Goal: Task Accomplishment & Management: Complete application form

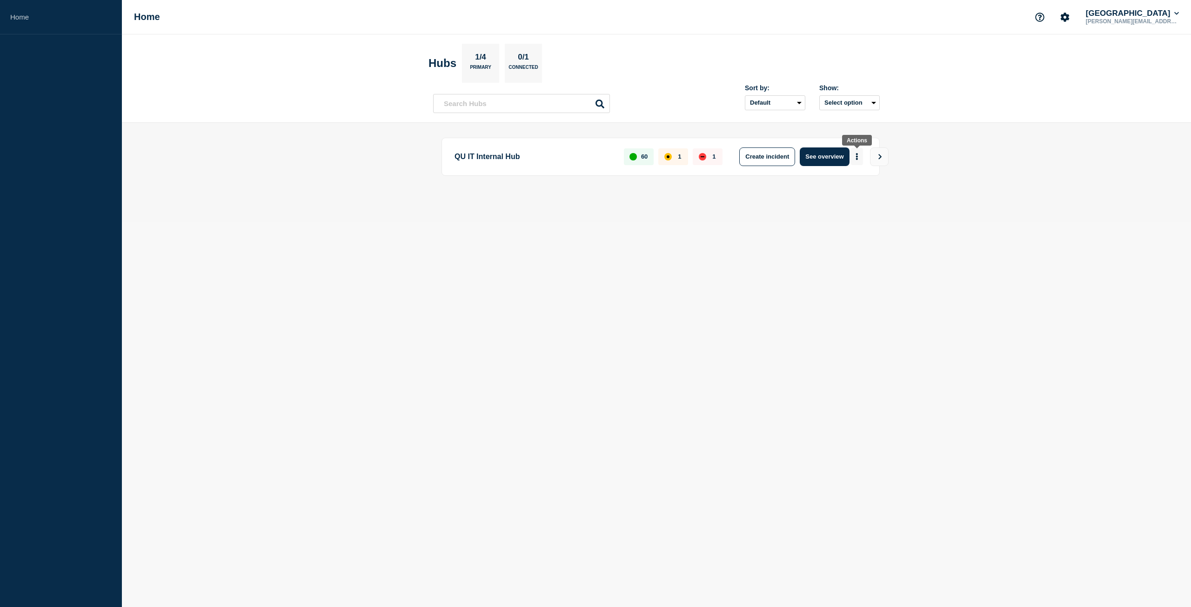
click at [860, 155] on button "More actions" at bounding box center [857, 156] width 12 height 17
click at [868, 186] on button "Create maintenance" at bounding box center [853, 184] width 63 height 8
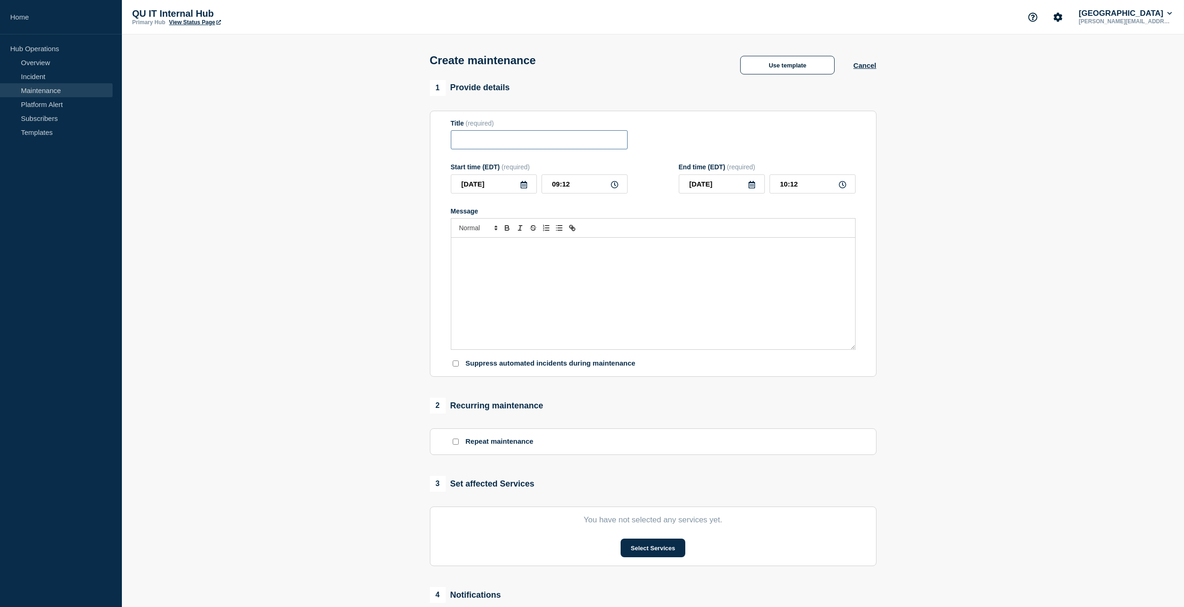
click at [541, 139] on input "Title" at bounding box center [539, 139] width 177 height 19
type input "Rubrik Appliance FW update"
click at [616, 187] on icon at bounding box center [614, 184] width 7 height 7
click at [614, 187] on icon at bounding box center [614, 184] width 7 height 7
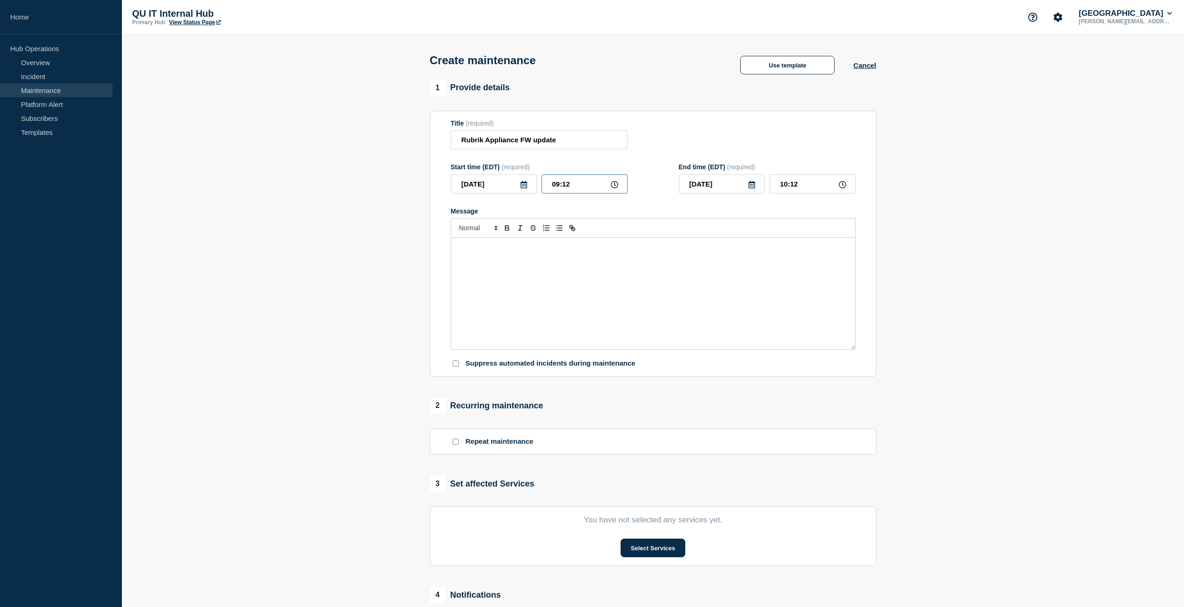
click at [591, 187] on input "09:12" at bounding box center [584, 183] width 86 height 19
type input "09:30"
type input "10:30"
click at [614, 262] on div "Message" at bounding box center [653, 294] width 404 height 112
click at [568, 148] on input "Rubrik Appliance FW update" at bounding box center [539, 139] width 177 height 19
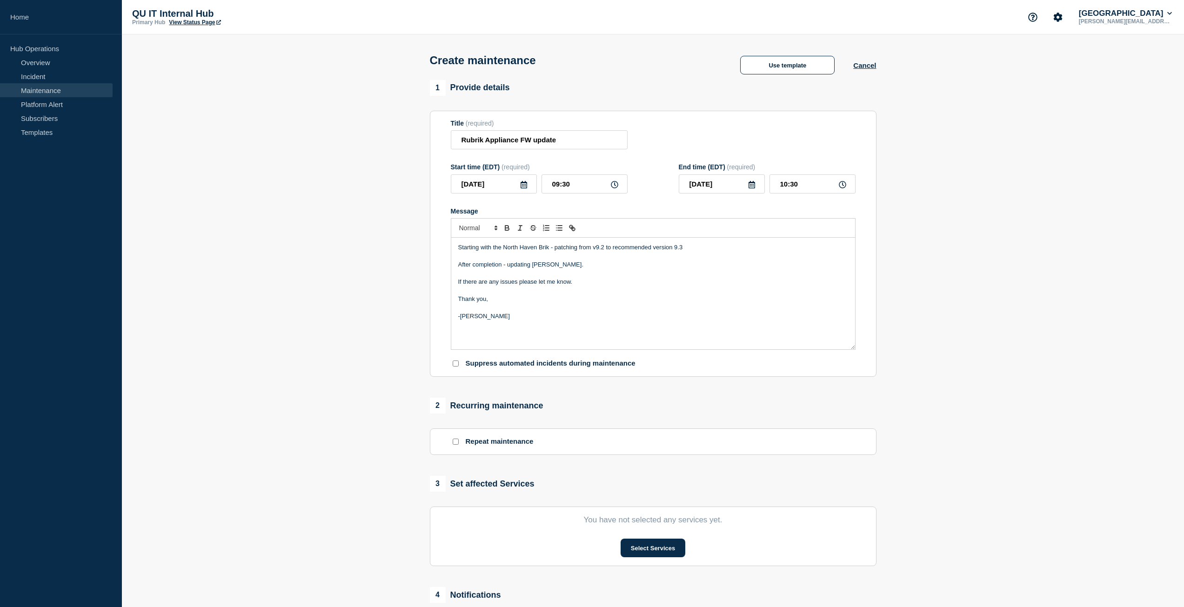
click at [348, 321] on section "1 Provide details Title (required) Rubrik Appliance FW update Start time (EDT) …" at bounding box center [653, 403] width 1062 height 646
drag, startPoint x: 553, startPoint y: 265, endPoint x: 542, endPoint y: 265, distance: 10.7
click at [542, 265] on p "After completion - updating [PERSON_NAME]." at bounding box center [653, 264] width 390 height 8
click at [548, 251] on p "Starting with the North Haven Brik - patching from v9.2 to recommended version …" at bounding box center [653, 247] width 390 height 8
click at [542, 251] on p "Starting with the North Haven Brik Appliance - patching from v9.2 to recommende…" at bounding box center [653, 247] width 390 height 8
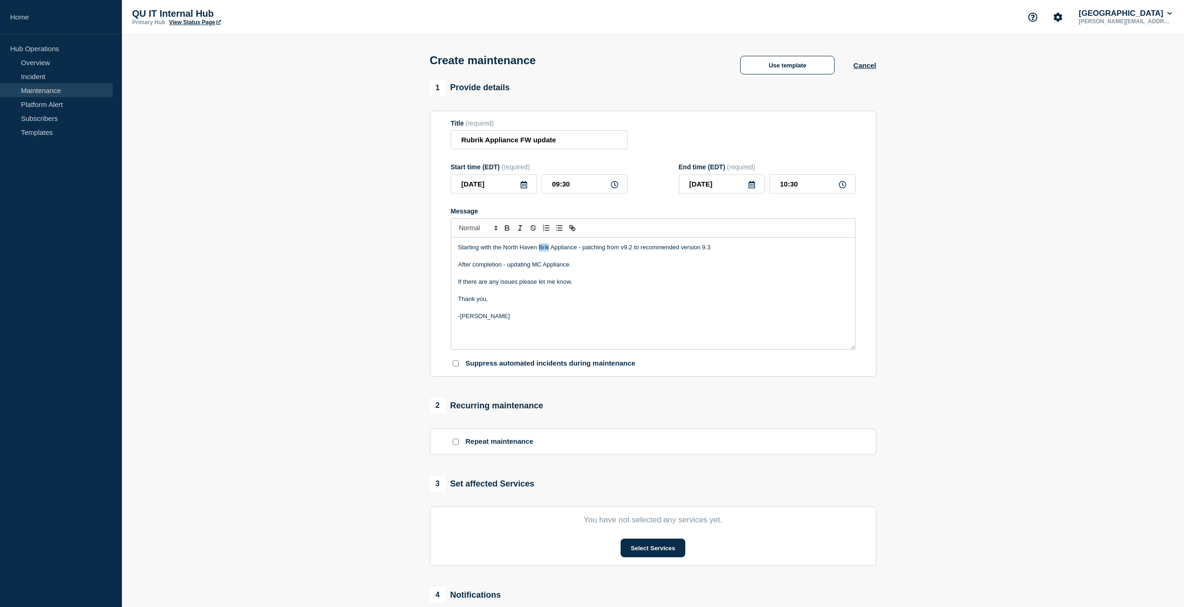
drag, startPoint x: 549, startPoint y: 250, endPoint x: 540, endPoint y: 252, distance: 9.4
click at [540, 252] on p "Starting with the North Haven Brik Appliance - patching from v9.2 to recommende…" at bounding box center [653, 247] width 390 height 8
click at [579, 266] on p "After completion - updating MC Appliance." at bounding box center [653, 264] width 390 height 8
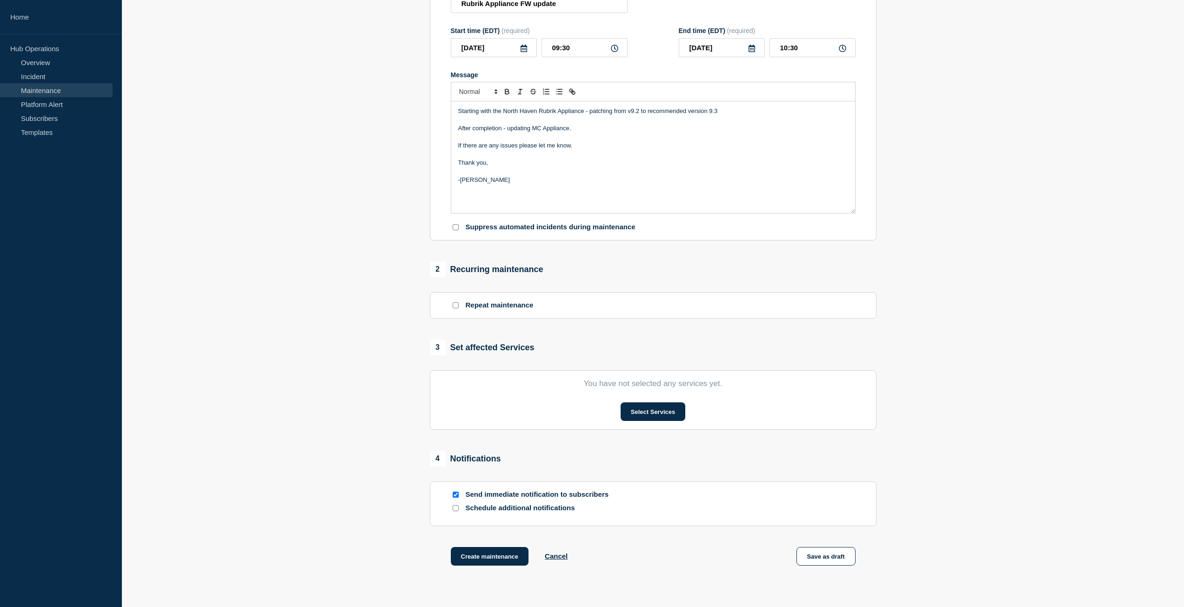
scroll to position [204, 0]
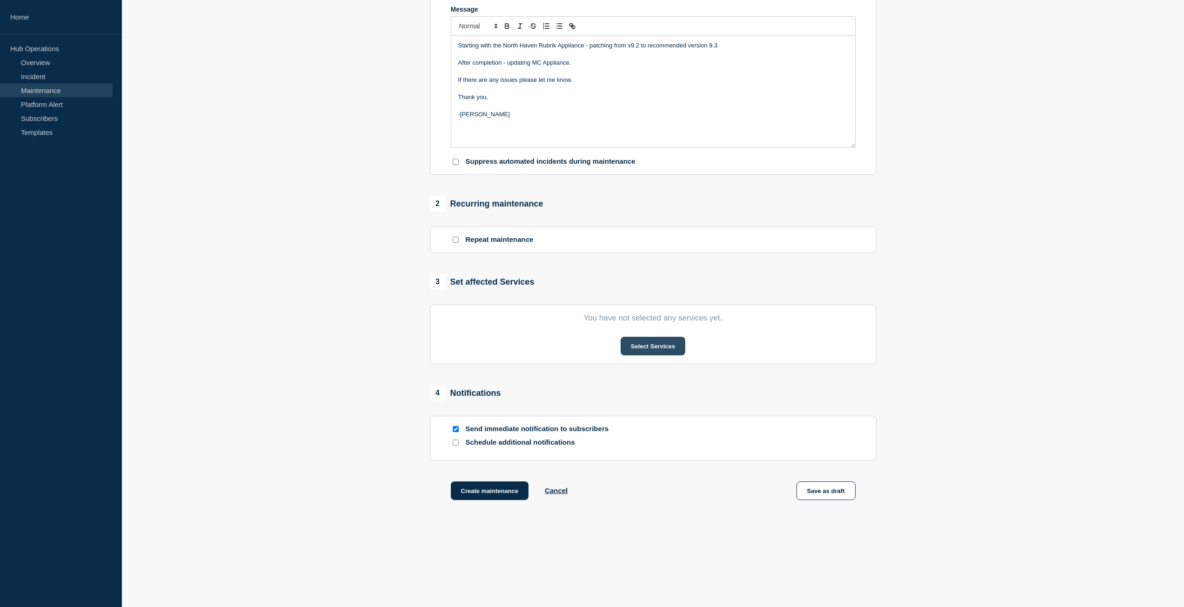
click at [667, 353] on button "Select Services" at bounding box center [653, 346] width 65 height 19
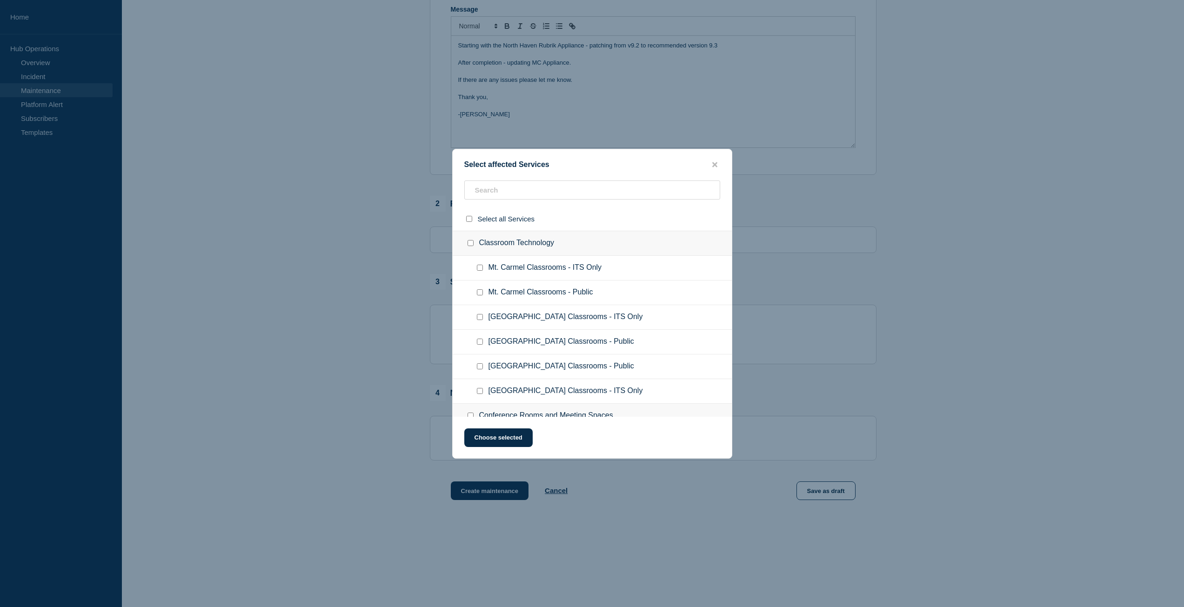
click at [481, 269] on input "Mt. Carmel Classrooms - ITS Only checkbox" at bounding box center [480, 268] width 6 height 6
checkbox input "true"
click at [481, 320] on input "North Haven Classrooms - ITS Only checkbox" at bounding box center [480, 317] width 6 height 6
checkbox input "true"
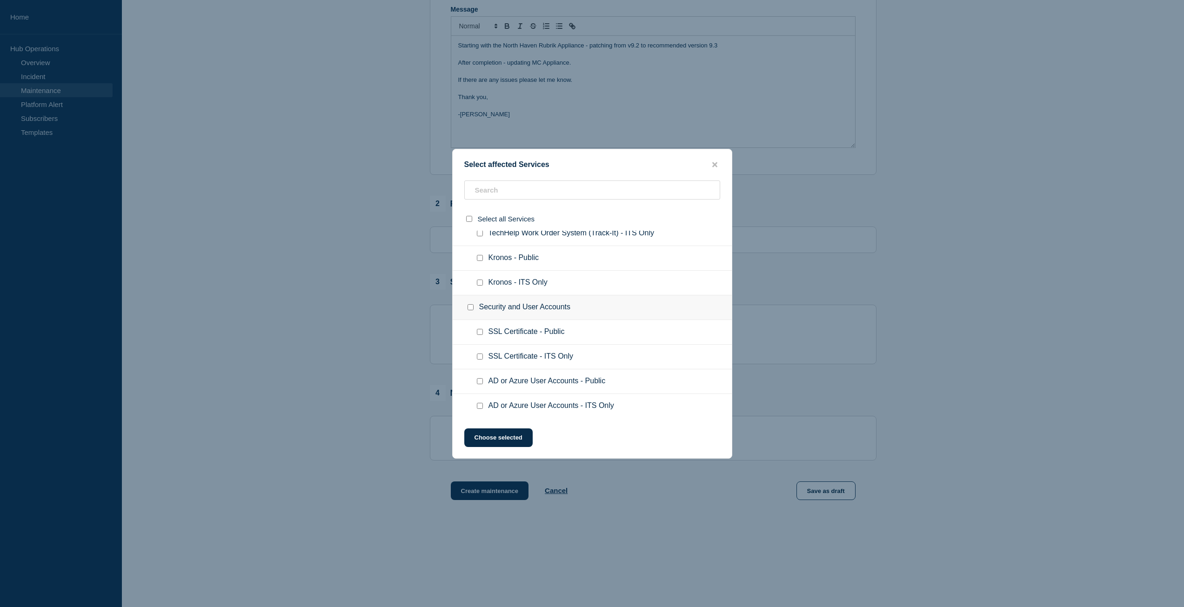
scroll to position [1540, 0]
click at [521, 442] on button "Choose selected" at bounding box center [498, 437] width 68 height 19
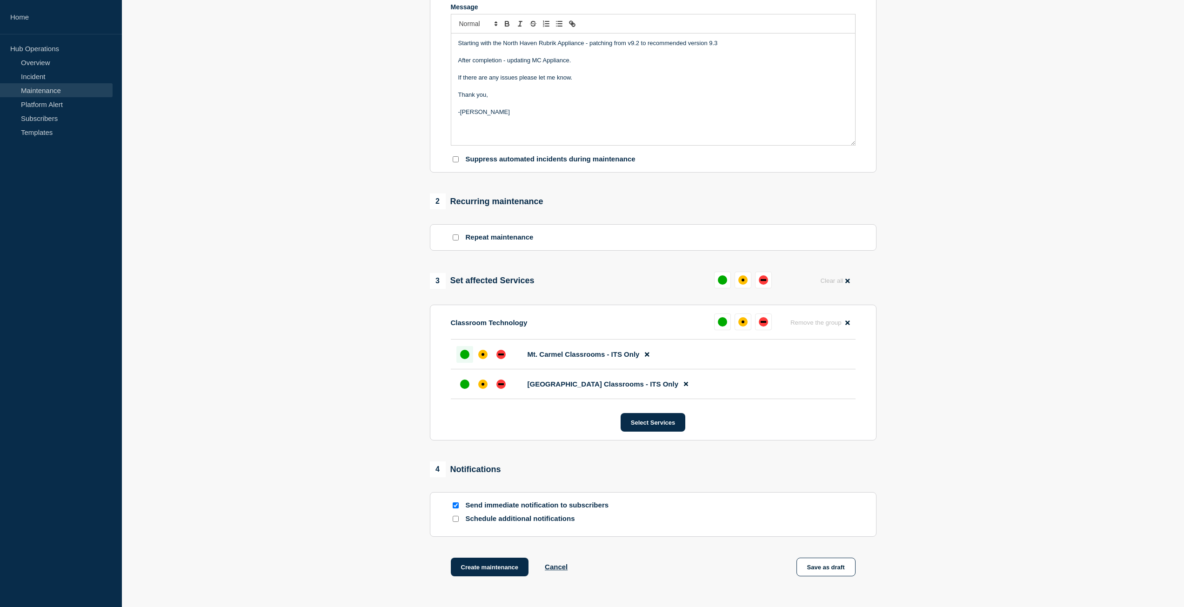
click at [464, 357] on div "up" at bounding box center [464, 354] width 9 height 9
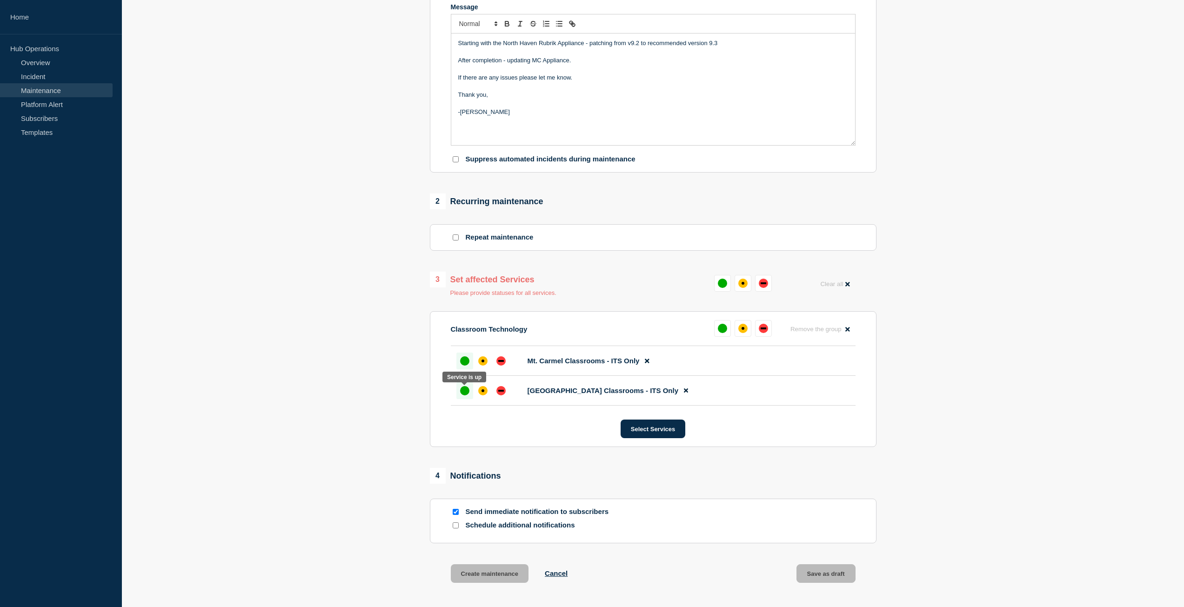
click at [461, 393] on div "up" at bounding box center [464, 390] width 9 height 9
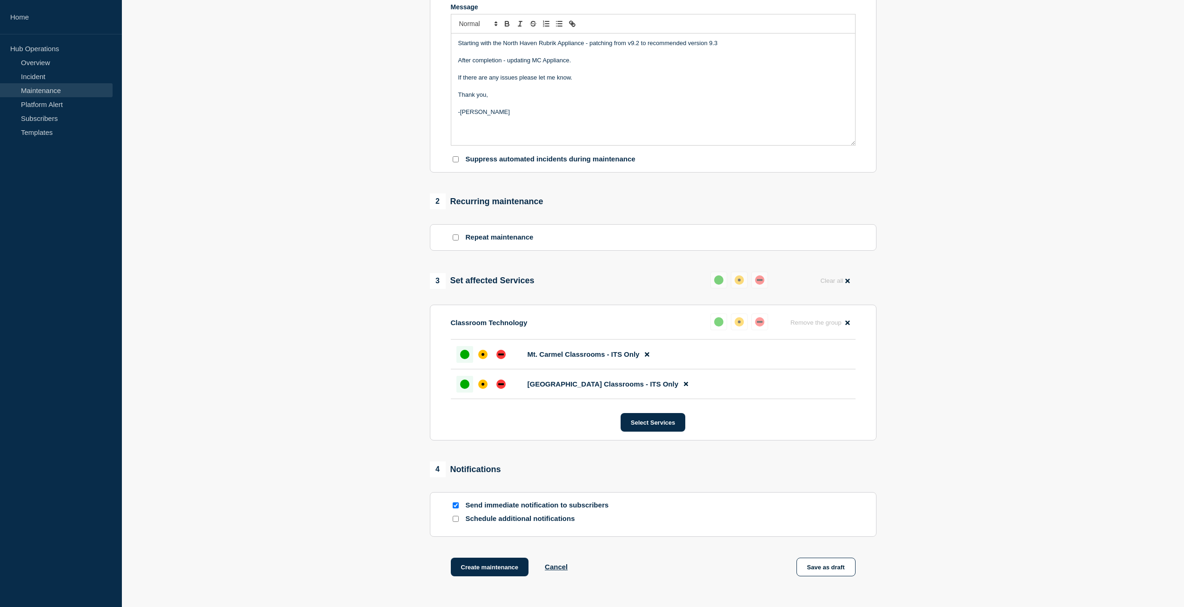
drag, startPoint x: 508, startPoint y: 570, endPoint x: 321, endPoint y: 233, distance: 385.4
click at [310, 272] on section "1 Provide details Title (required) Rubrik Appliance FW update Start time (EDT) …" at bounding box center [653, 238] width 1062 height 724
click at [459, 46] on p "Starting with the North Haven Rubrik Appliance - patching from v9.2 to recommen…" at bounding box center [653, 43] width 390 height 8
drag, startPoint x: 492, startPoint y: 114, endPoint x: 448, endPoint y: 32, distance: 92.8
click at [448, 32] on section "Title (required) Rubrik Appliance FW update Start time (EDT) (required) [DATE] …" at bounding box center [653, 40] width 447 height 267
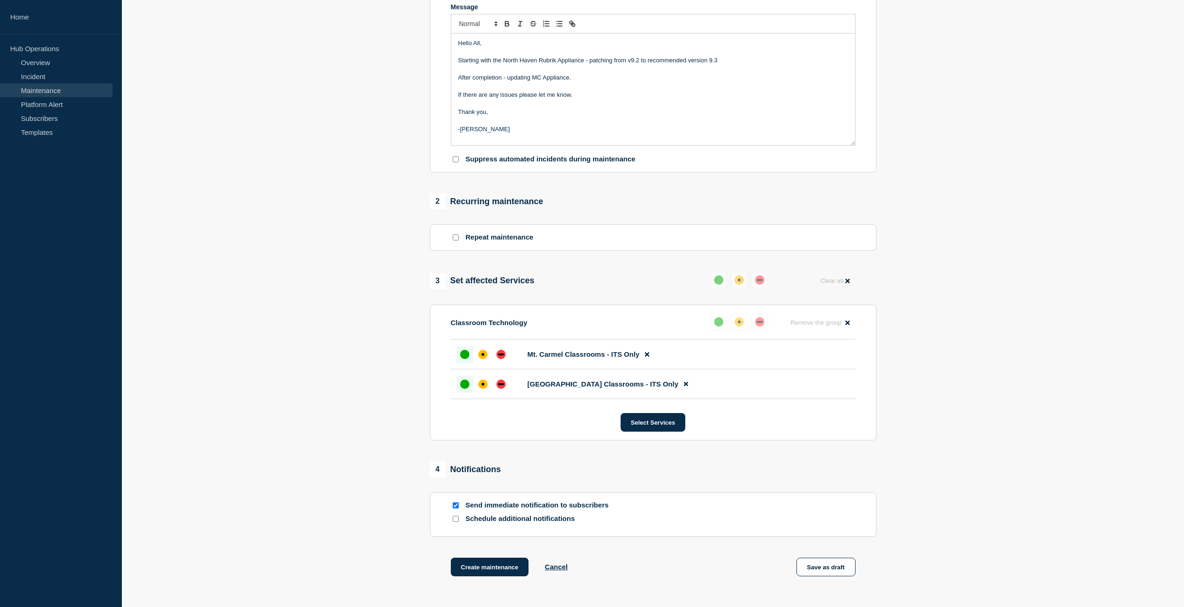
copy div "Hello All, Starting with the North Haven Rubrik Appliance - patching from v9.2 …"
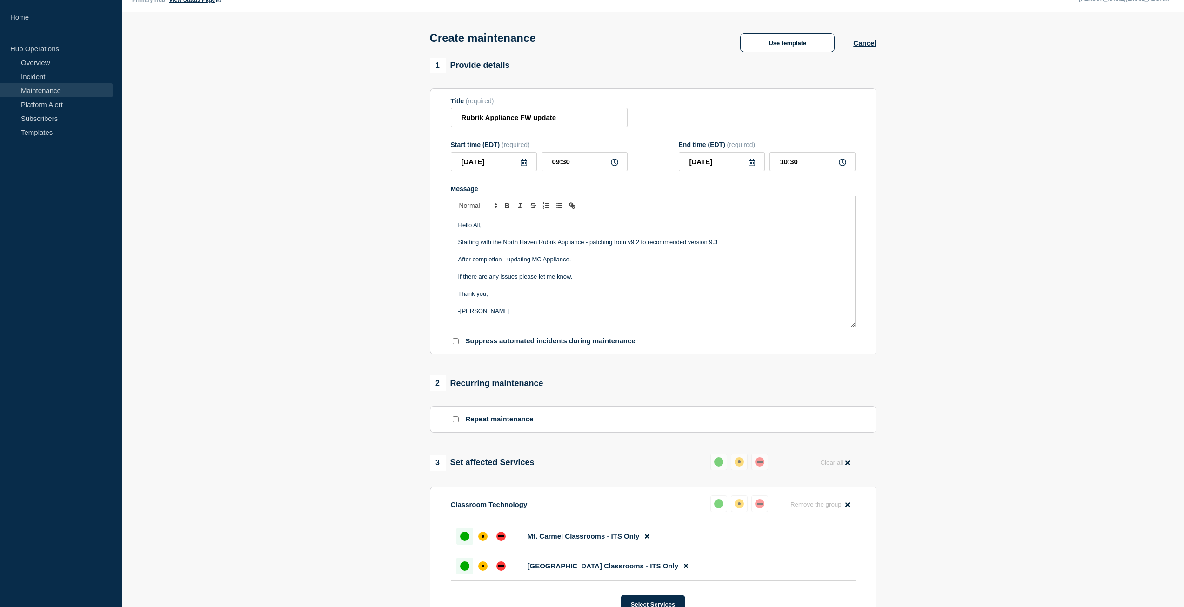
scroll to position [18, 0]
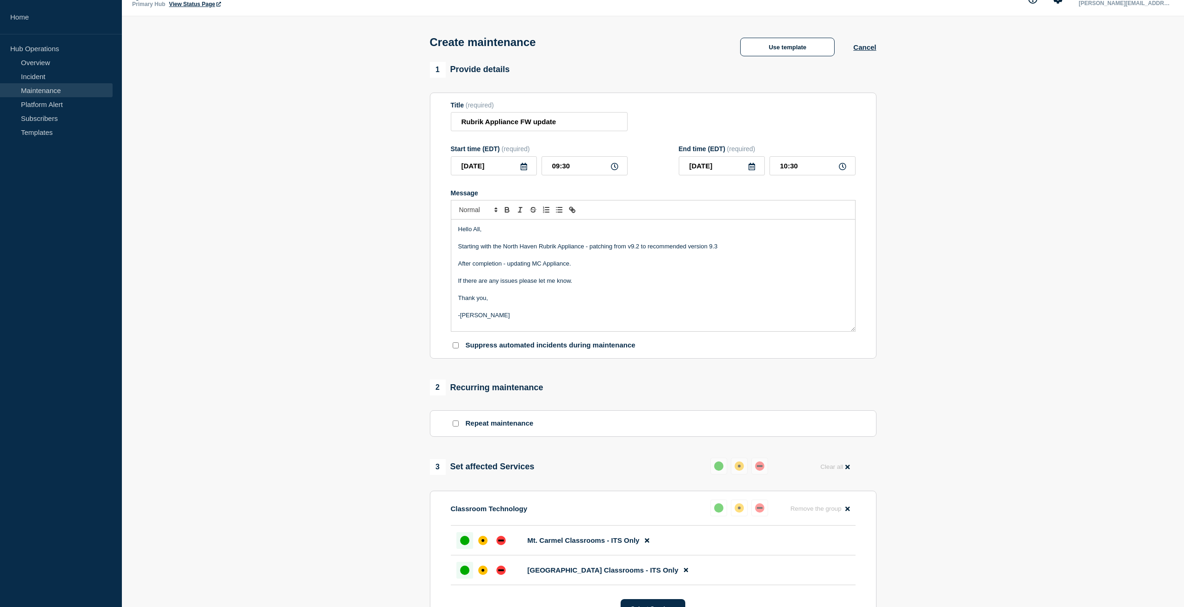
click at [510, 254] on p "Message" at bounding box center [653, 255] width 390 height 8
drag, startPoint x: 496, startPoint y: 302, endPoint x: 451, endPoint y: 235, distance: 81.0
click at [451, 235] on div "Hello All, Starting with the North Haven Rubrik Appliance - patching from v9.2 …" at bounding box center [653, 276] width 404 height 112
click at [457, 232] on div "All, We will begin by upgrading the North Haven Rubrik Appliance from version 9…" at bounding box center [653, 276] width 404 height 112
drag, startPoint x: 488, startPoint y: 285, endPoint x: 578, endPoint y: 282, distance: 90.3
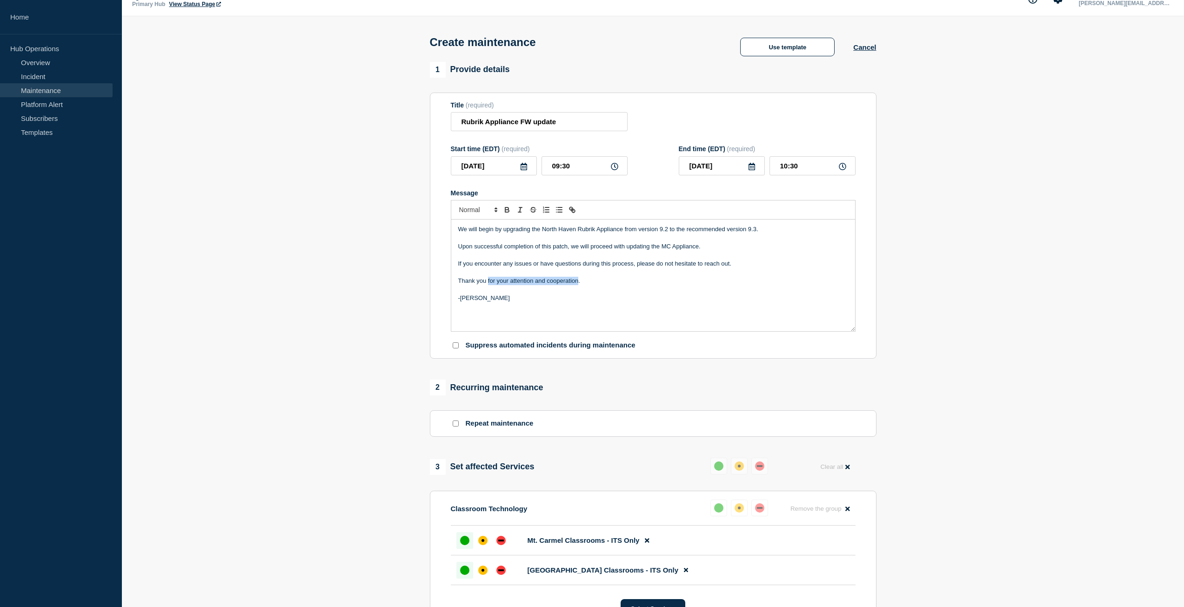
click at [578, 282] on p "Thank you for your attention and cooperation." at bounding box center [653, 281] width 390 height 8
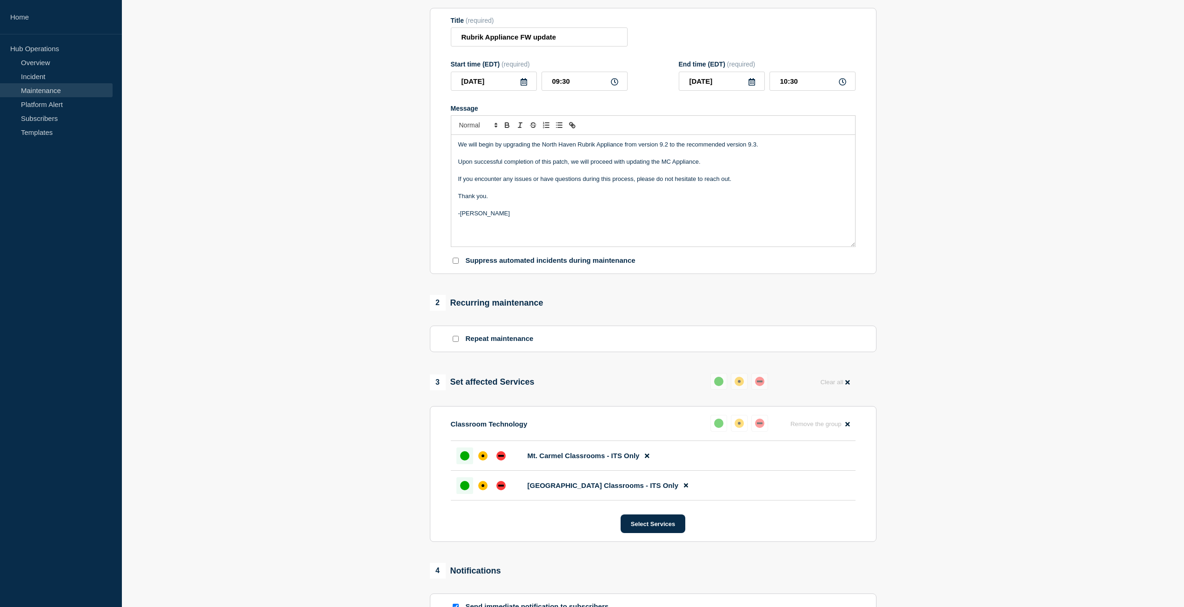
scroll to position [283, 0]
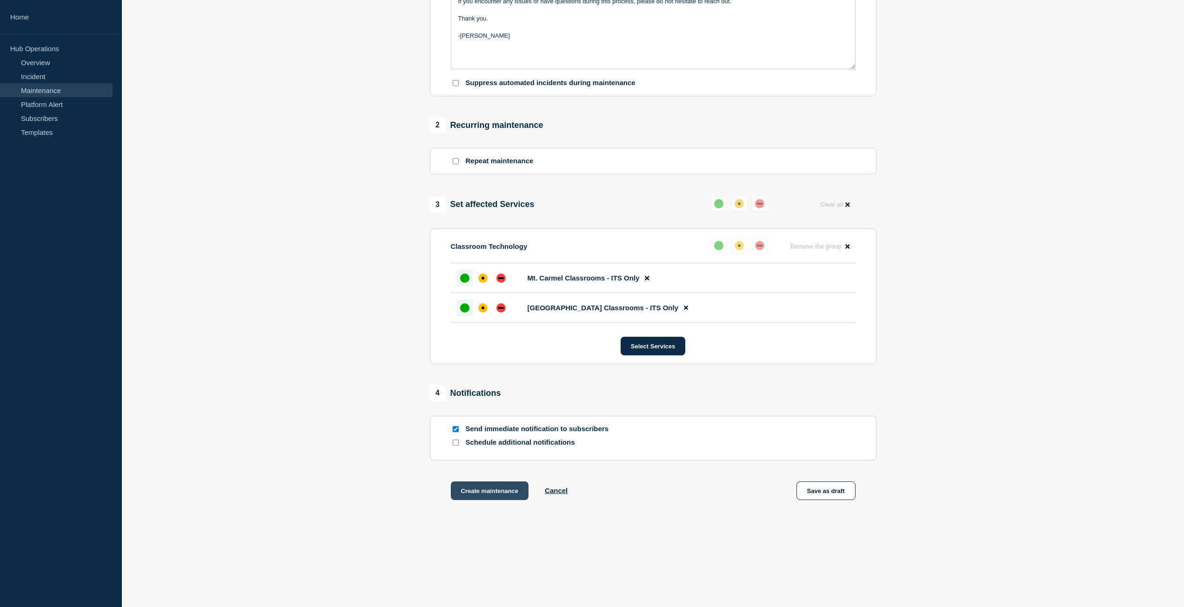
click at [510, 488] on button "Create maintenance" at bounding box center [490, 490] width 78 height 19
